Goal: Task Accomplishment & Management: Manage account settings

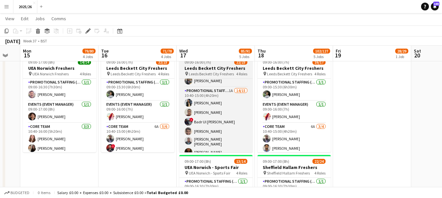
scroll to position [201, 0]
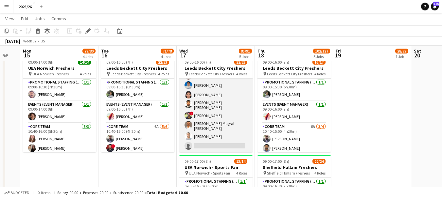
click at [231, 139] on app-card-role "Promotional Staffing (Brand Ambassadors) 1A 14/15 10:40-15:00 (4h20m) [PERSON_N…" at bounding box center [215, 72] width 73 height 161
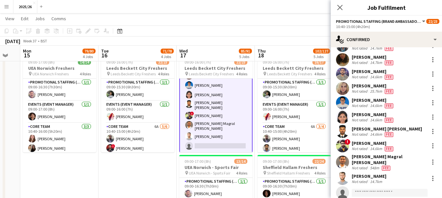
scroll to position [105, 0]
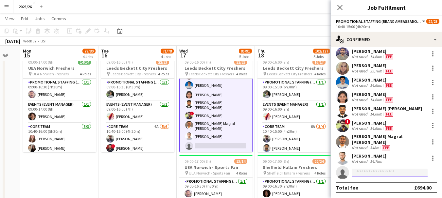
click at [392, 176] on input at bounding box center [390, 173] width 76 height 8
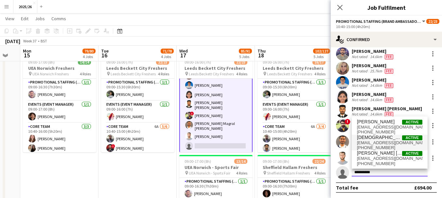
type input "*********"
click at [390, 142] on span "[EMAIL_ADDRESS][DOMAIN_NAME]" at bounding box center [389, 143] width 65 height 5
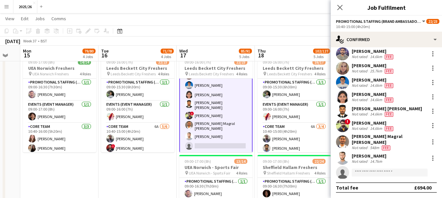
scroll to position [195, 0]
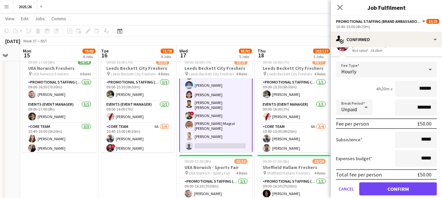
type input "******"
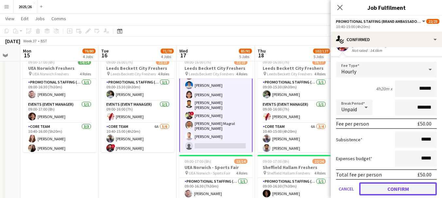
click at [407, 183] on button "Confirm" at bounding box center [397, 189] width 77 height 13
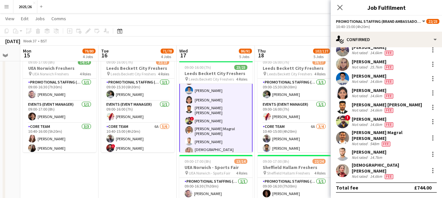
scroll to position [105, 0]
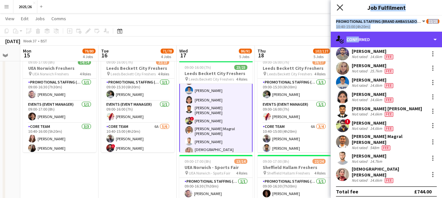
drag, startPoint x: 356, startPoint y: 37, endPoint x: 337, endPoint y: 9, distance: 34.1
click at [337, 9] on app-edit-job-crew-popin "Close pop-in Job Fulfilment Promotional Staffing (Brand Ambassadors) All roles …" at bounding box center [386, 99] width 111 height 198
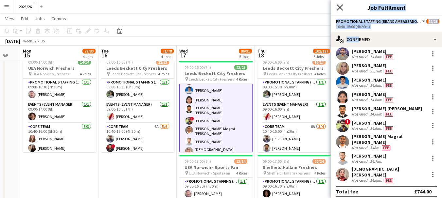
click at [337, 9] on icon "Close pop-in" at bounding box center [339, 7] width 6 height 6
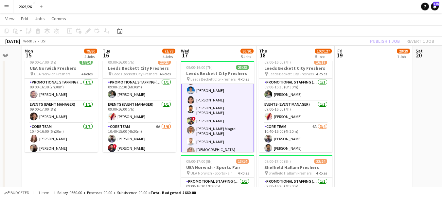
scroll to position [0, 212]
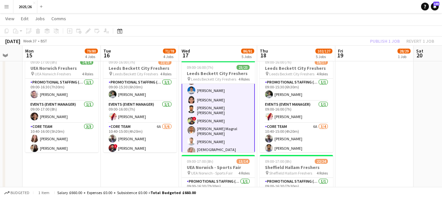
drag, startPoint x: 247, startPoint y: 136, endPoint x: 249, endPoint y: 131, distance: 5.1
click at [249, 131] on app-calendar-viewport "Fri 12 42/43 2 Jobs Sat 13 Sun 14 Mon 15 79/80 4 Jobs Tue 16 71/78 4 Jobs Wed 1…" at bounding box center [221, 1] width 442 height 588
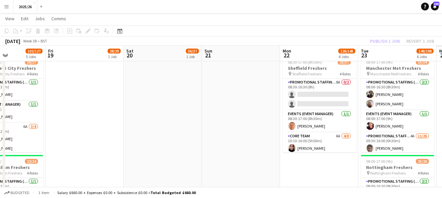
drag, startPoint x: 399, startPoint y: 105, endPoint x: 121, endPoint y: 129, distance: 278.3
click at [107, 129] on app-calendar-viewport "Mon 15 79/80 4 Jobs Tue 16 71/78 4 Jobs Wed 17 86/91 5 Jobs Thu 18 102/127 5 Jo…" at bounding box center [221, 50] width 442 height 687
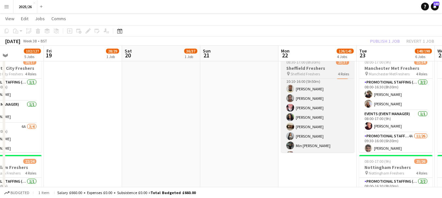
scroll to position [163, 0]
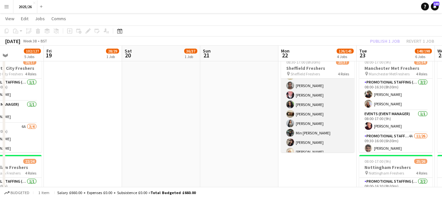
click at [334, 113] on app-card-role "Promotional Staffing (Brand Ambassadors) 4A 18/26 10:10-16:00 (5h50m) [PERSON_N…" at bounding box center [317, 189] width 73 height 259
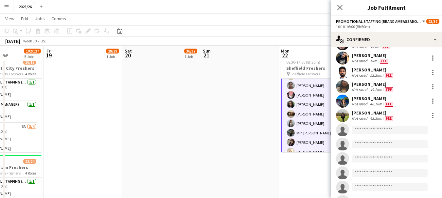
scroll to position [199, 0]
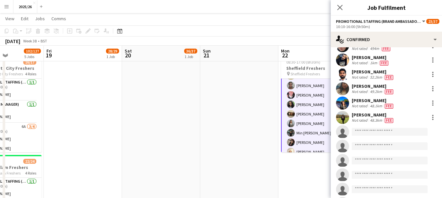
click at [393, 138] on app-invite-slot "single-neutral-actions" at bounding box center [386, 132] width 111 height 13
click at [386, 133] on input at bounding box center [390, 132] width 76 height 8
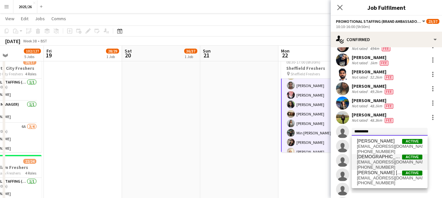
type input "*********"
click at [380, 163] on span "[EMAIL_ADDRESS][DOMAIN_NAME]" at bounding box center [389, 162] width 65 height 5
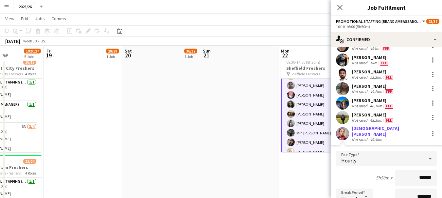
click at [422, 174] on input "******" at bounding box center [416, 178] width 42 height 16
click at [423, 174] on input "******" at bounding box center [416, 178] width 42 height 16
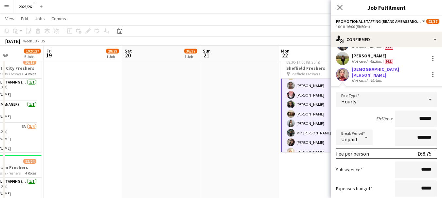
scroll to position [403, 0]
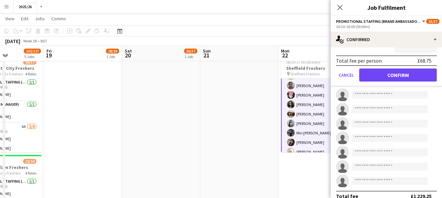
type input "******"
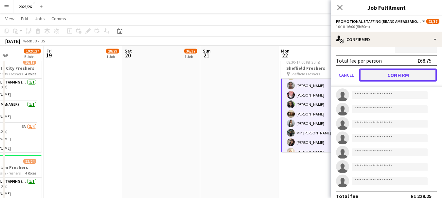
click at [387, 78] on button "Confirm" at bounding box center [397, 75] width 77 height 13
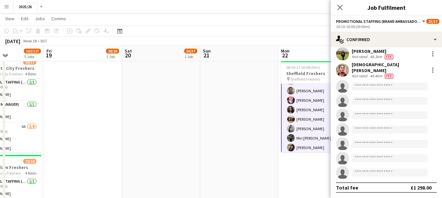
scroll to position [259, 0]
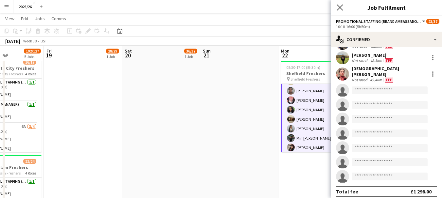
click at [339, 5] on icon "Close pop-in" at bounding box center [339, 7] width 6 height 6
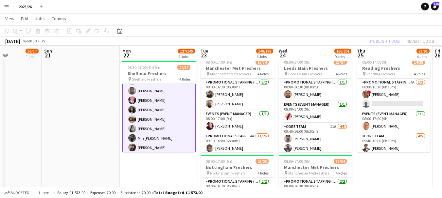
drag, startPoint x: 235, startPoint y: 127, endPoint x: 152, endPoint y: 137, distance: 84.3
click at [152, 137] on app-calendar-viewport "Wed 17 86/91 5 Jobs Thu 18 102/127 5 Jobs Fri 19 28/29 1 Job Sat 20 36/37 1 Job…" at bounding box center [221, 190] width 442 height 966
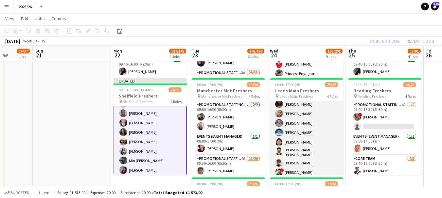
scroll to position [239, 0]
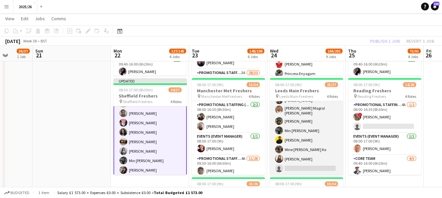
click at [313, 162] on app-card-role "Promotional Staffing (Brand Ambassadors) 1A 19/20 09:40-16:00 (6h20m) [PERSON_N…" at bounding box center [306, 71] width 73 height 208
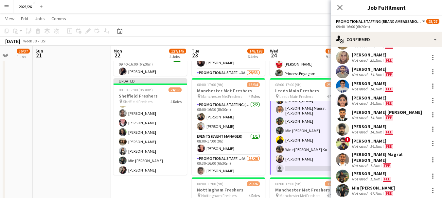
scroll to position [177, 0]
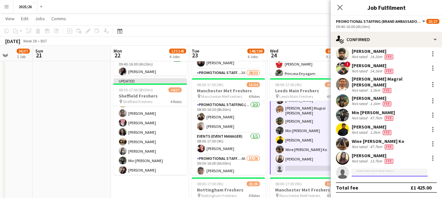
click at [397, 173] on input at bounding box center [390, 173] width 76 height 8
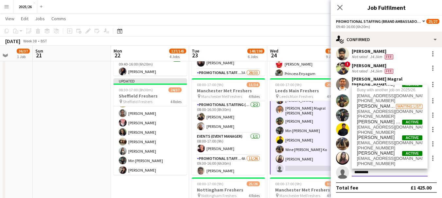
scroll to position [0, 0]
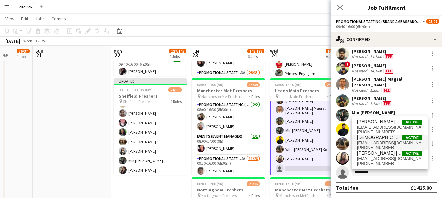
type input "*********"
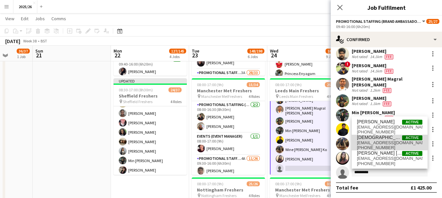
click at [396, 141] on span "[EMAIL_ADDRESS][DOMAIN_NAME]" at bounding box center [389, 143] width 65 height 5
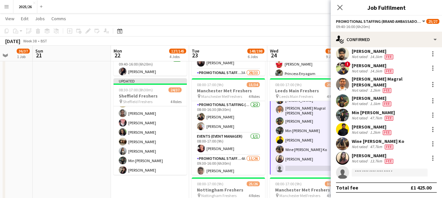
scroll to position [267, 0]
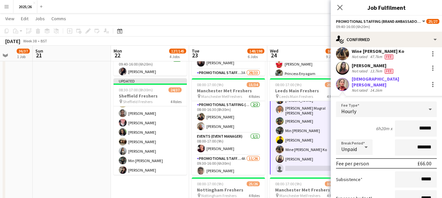
click at [425, 127] on input "******" at bounding box center [416, 129] width 42 height 16
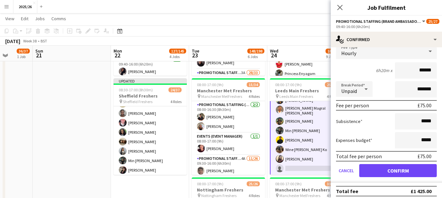
type input "******"
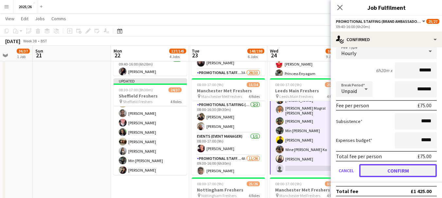
click at [422, 164] on button "Confirm" at bounding box center [397, 170] width 77 height 13
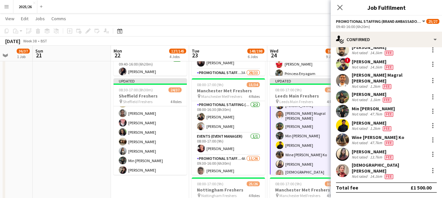
scroll to position [177, 0]
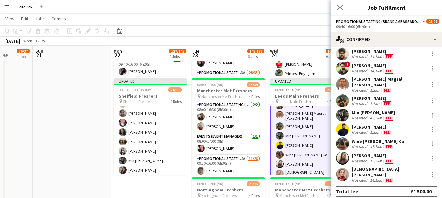
click at [344, 8] on div "Close pop-in" at bounding box center [340, 7] width 18 height 15
click at [339, 7] on icon at bounding box center [339, 7] width 6 height 6
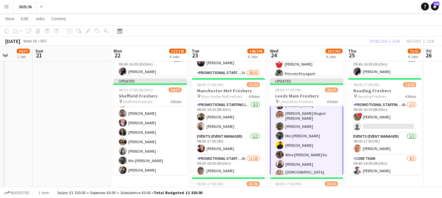
click at [375, 41] on div "Publish 1 job Revert 1 job" at bounding box center [402, 41] width 80 height 9
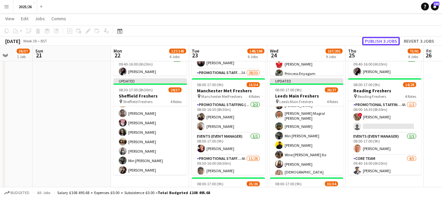
click at [375, 41] on button "Publish 3 jobs" at bounding box center [381, 41] width 38 height 9
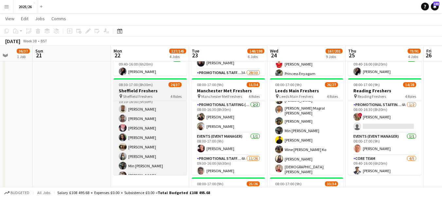
scroll to position [150, 0]
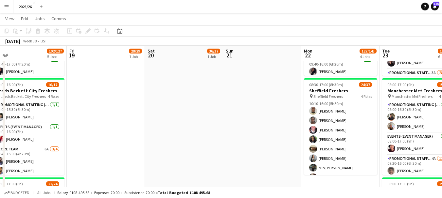
drag, startPoint x: 53, startPoint y: 121, endPoint x: 244, endPoint y: 132, distance: 191.6
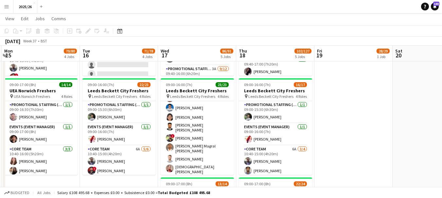
scroll to position [0, 138]
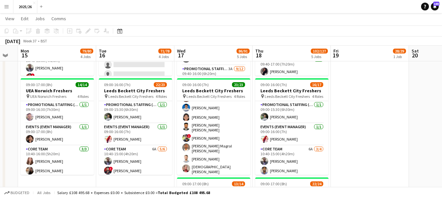
drag, startPoint x: 154, startPoint y: 113, endPoint x: 305, endPoint y: 110, distance: 150.5
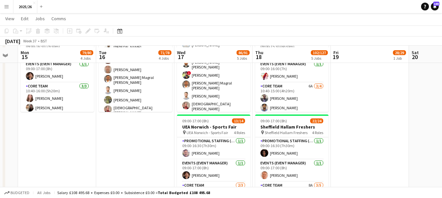
scroll to position [360, 0]
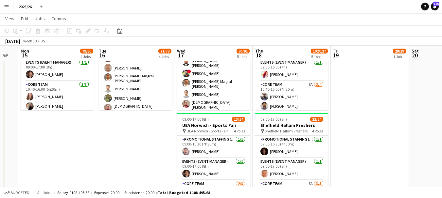
drag, startPoint x: 269, startPoint y: 93, endPoint x: 171, endPoint y: 48, distance: 108.1
click at [99, 85] on app-calendar-viewport "Sat 13 Sun 14 Mon 15 79/80 4 Jobs Tue 16 71/78 4 Jobs Wed 17 86/91 5 Jobs Thu 1…" at bounding box center [221, 148] width 442 height 966
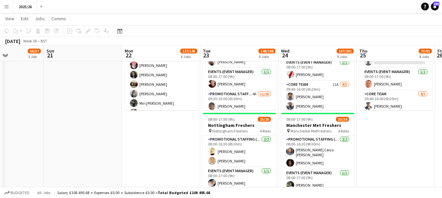
scroll to position [0, 274]
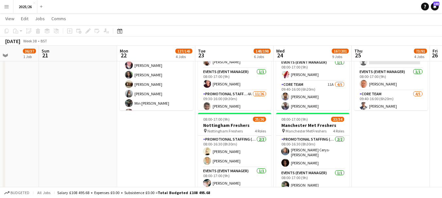
drag, startPoint x: 351, startPoint y: 91, endPoint x: 198, endPoint y: 73, distance: 153.5
click at [198, 73] on app-calendar-viewport "Wed 17 86/91 5 Jobs Thu 18 102/127 5 Jobs Fri 19 28/29 1 Job Sat 20 36/37 1 Job…" at bounding box center [221, 148] width 442 height 966
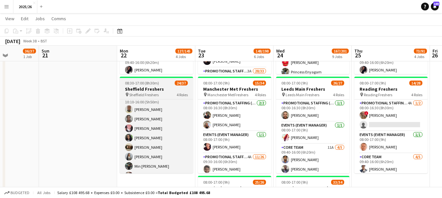
scroll to position [114, 0]
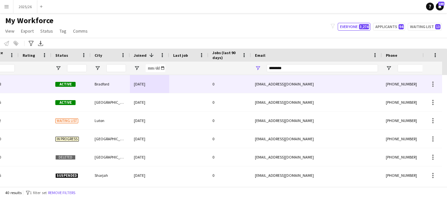
scroll to position [0, 135]
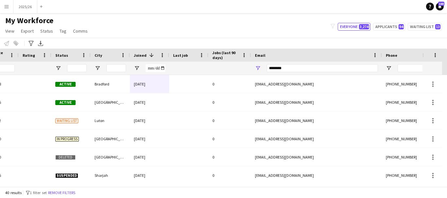
click at [171, 187] on div "40 results filter-1 1 filter set Remove filters" at bounding box center [223, 192] width 447 height 11
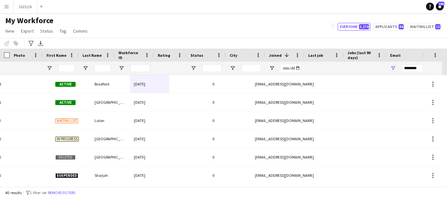
scroll to position [0, 0]
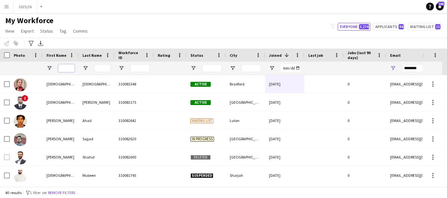
click at [74, 68] on input "First Name Filter Input" at bounding box center [66, 68] width 16 height 8
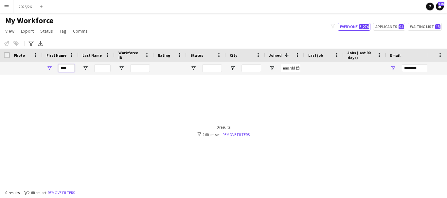
type input "****"
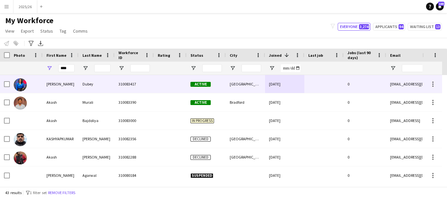
click at [262, 81] on div "Nottingham" at bounding box center [245, 84] width 39 height 18
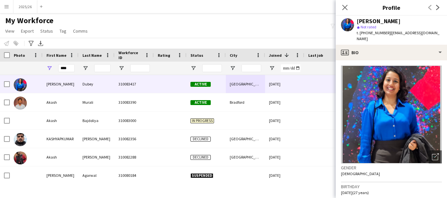
click at [352, 66] on img at bounding box center [391, 115] width 101 height 98
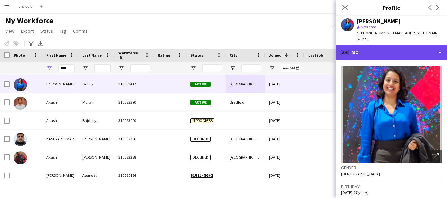
click at [362, 53] on div "profile Bio" at bounding box center [391, 53] width 111 height 16
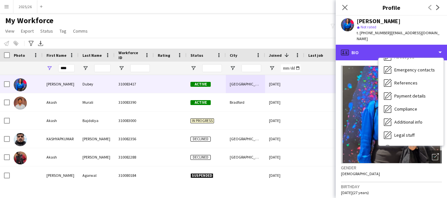
scroll to position [75, 0]
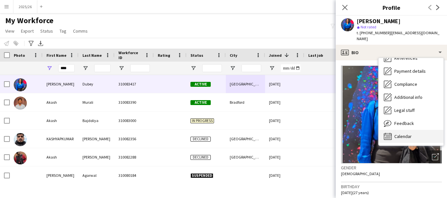
click at [409, 134] on span "Calendar" at bounding box center [402, 137] width 17 height 6
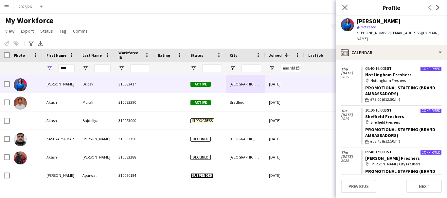
scroll to position [111, 0]
